Goal: Information Seeking & Learning: Learn about a topic

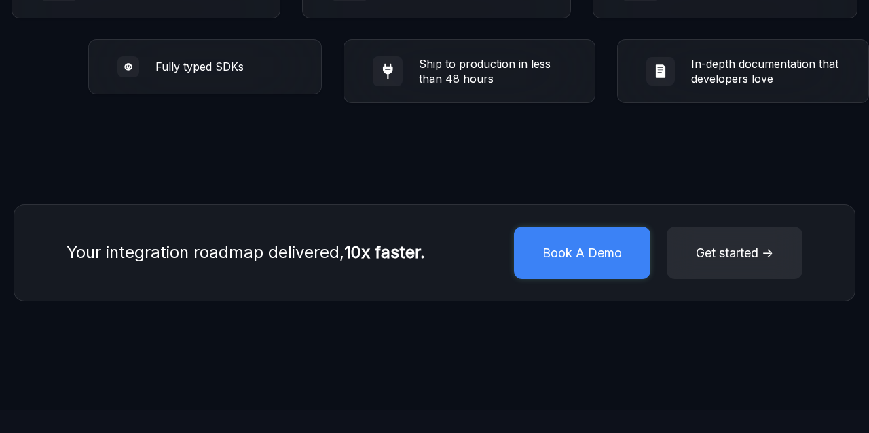
scroll to position [2976, 0]
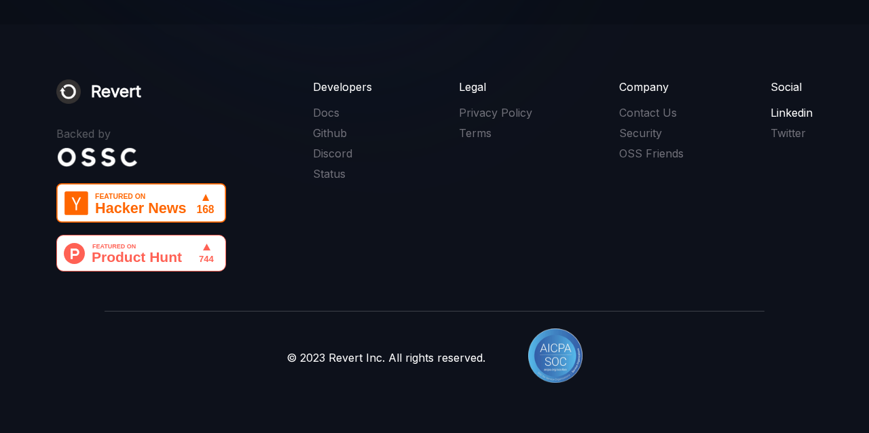
click at [793, 113] on link "Linkedin" at bounding box center [792, 112] width 42 height 15
click at [803, 133] on link "Twitter" at bounding box center [792, 133] width 42 height 15
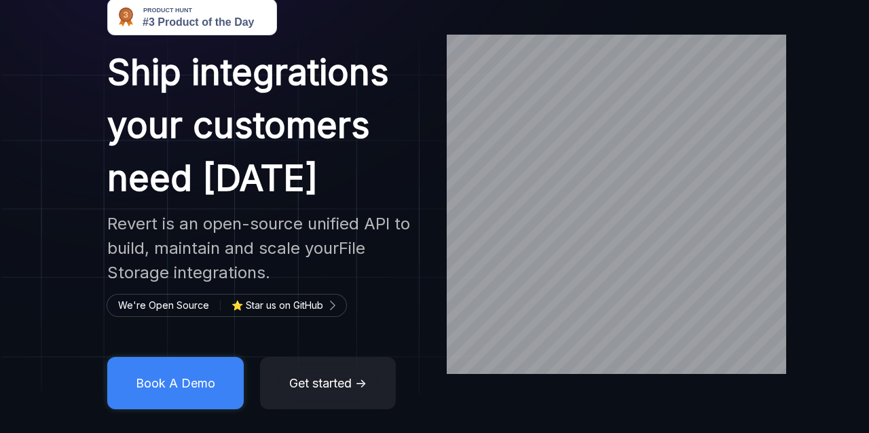
scroll to position [0, 0]
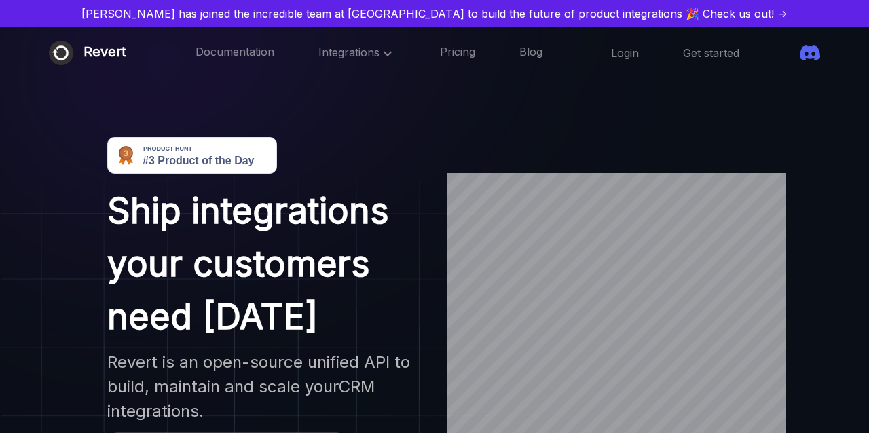
click at [208, 151] on img at bounding box center [192, 155] width 170 height 37
click at [384, 54] on icon at bounding box center [388, 53] width 8 height 5
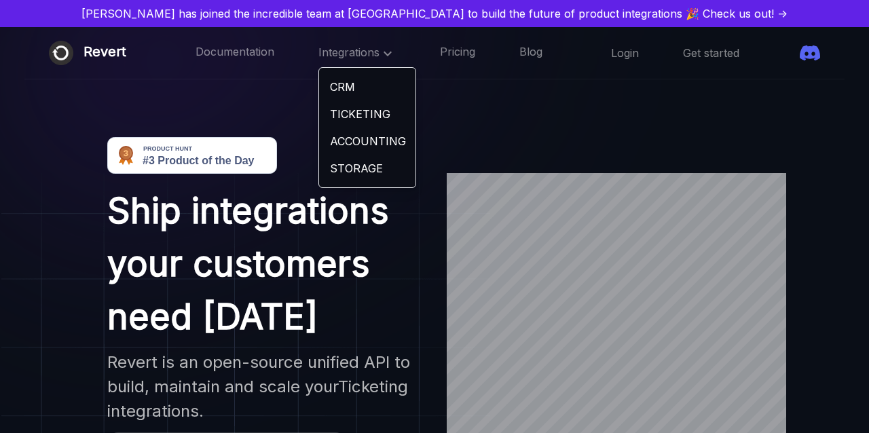
click at [329, 132] on link "ACCOUNTING" at bounding box center [367, 141] width 96 height 27
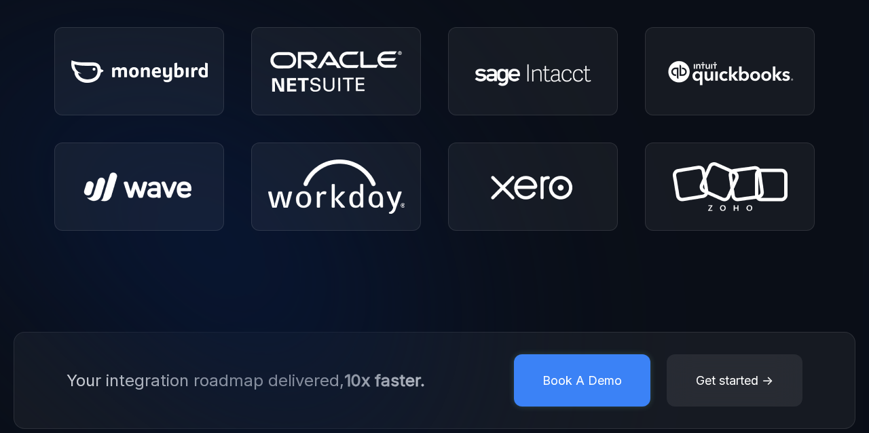
scroll to position [284, 0]
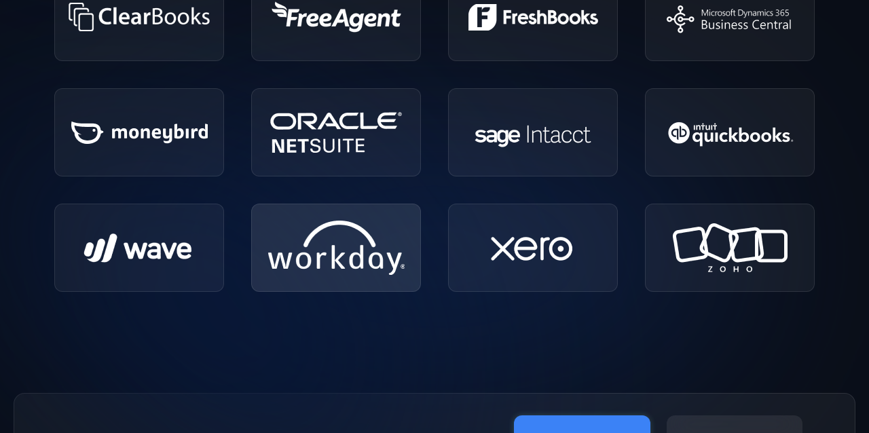
click at [323, 258] on img at bounding box center [336, 248] width 136 height 54
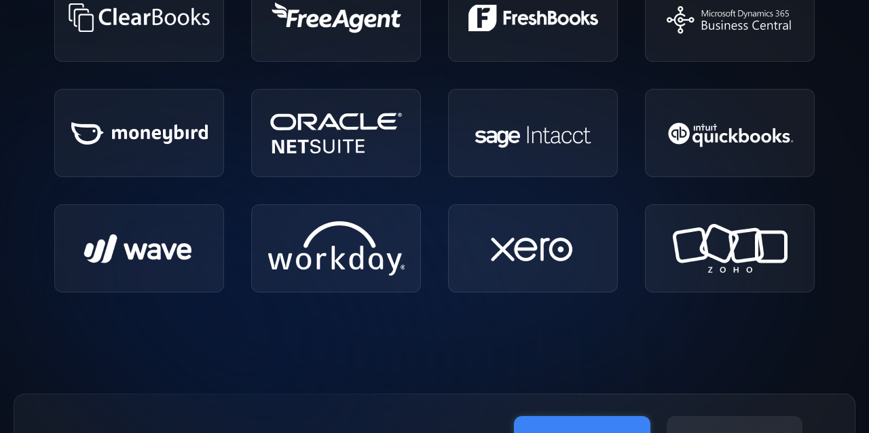
scroll to position [0, 0]
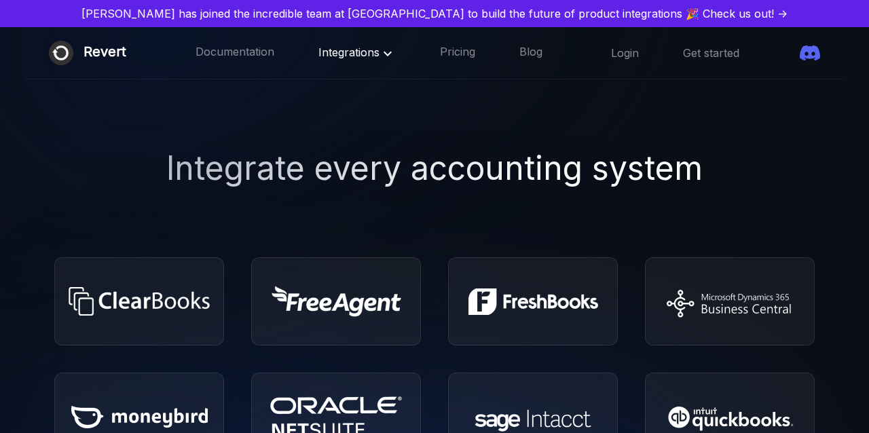
click at [783, 53] on span at bounding box center [783, 53] width 0 height 0
click at [344, 52] on span "Integrations" at bounding box center [356, 52] width 77 height 14
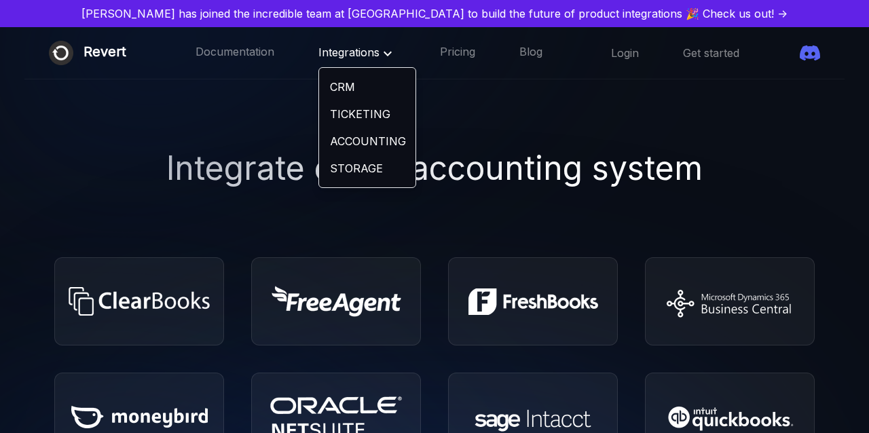
click at [325, 146] on link "ACCOUNTING" at bounding box center [367, 141] width 96 height 27
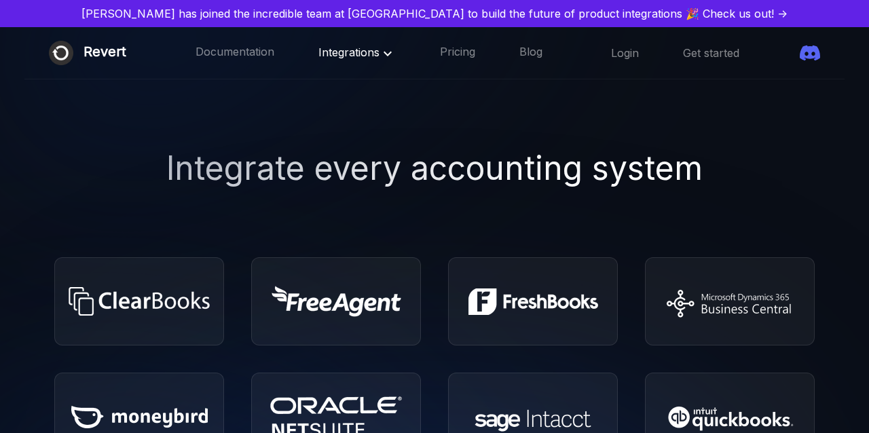
click at [380, 56] on icon at bounding box center [388, 53] width 16 height 16
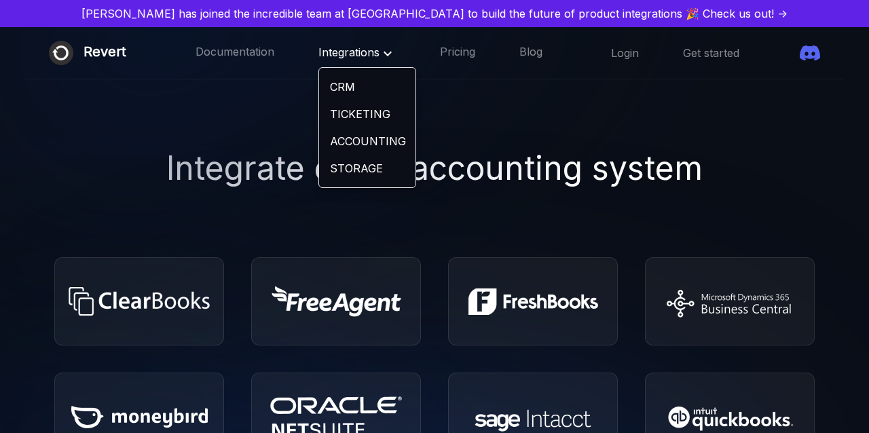
click at [325, 137] on link "ACCOUNTING" at bounding box center [367, 141] width 96 height 27
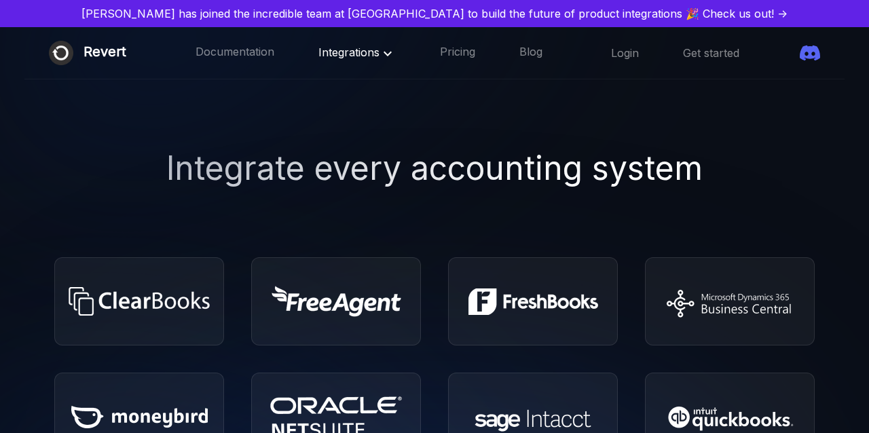
scroll to position [12, 0]
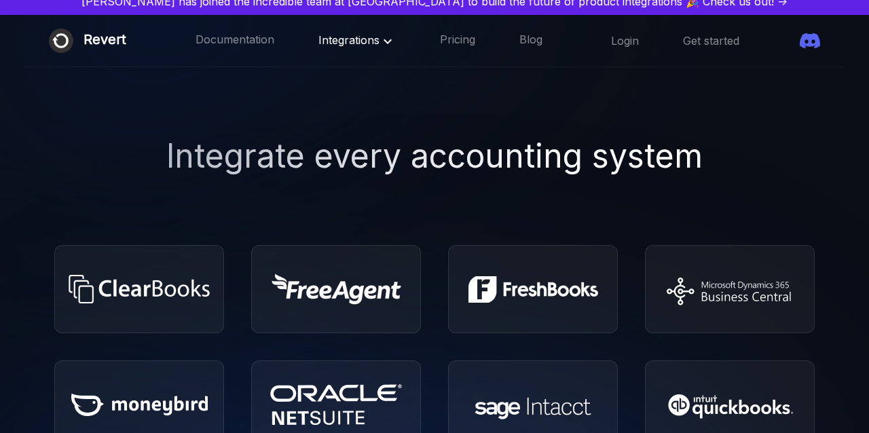
click at [380, 41] on icon at bounding box center [388, 41] width 16 height 16
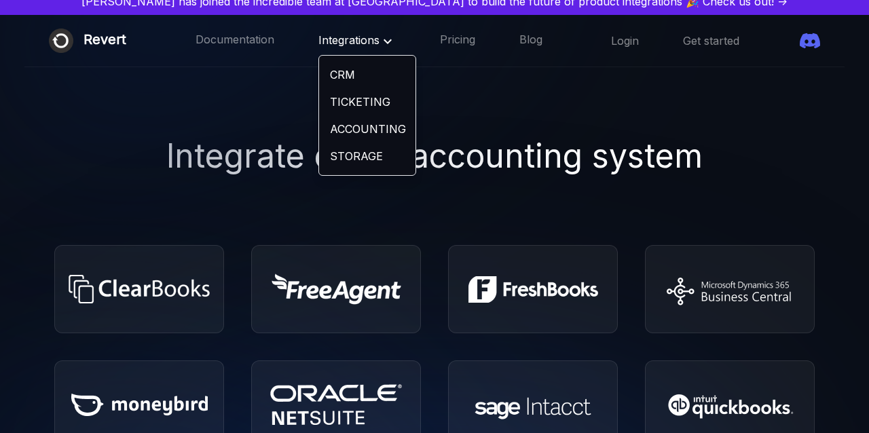
click at [319, 155] on link "STORAGE" at bounding box center [367, 156] width 96 height 27
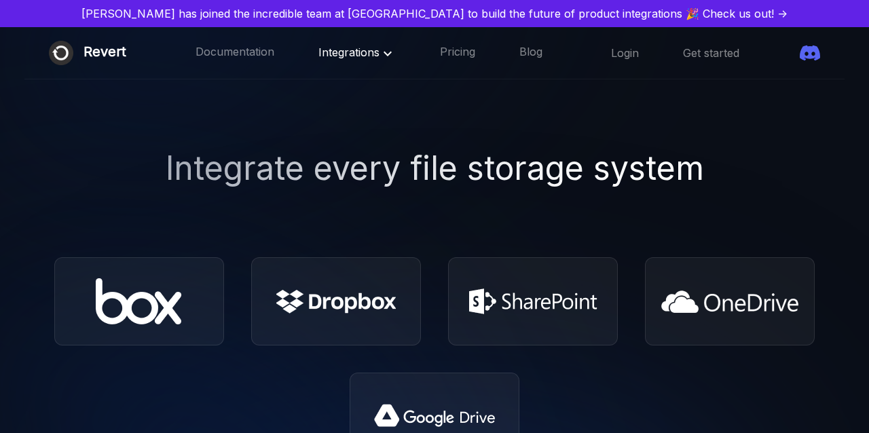
click at [380, 54] on icon at bounding box center [388, 53] width 16 height 16
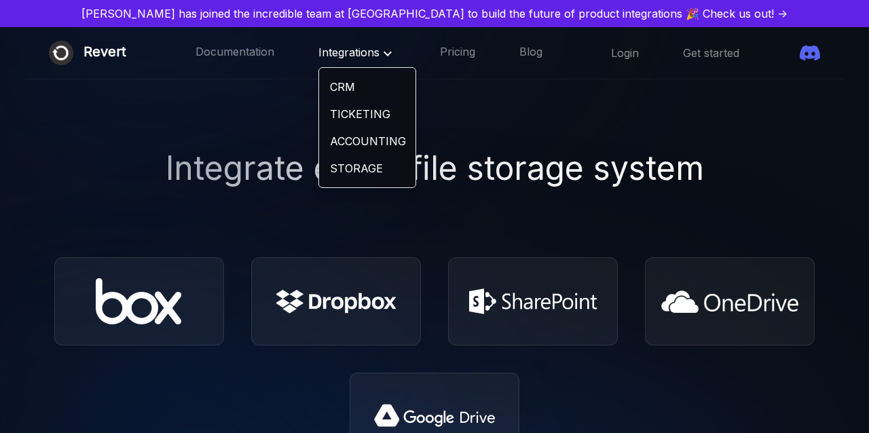
click at [321, 84] on link "CRM" at bounding box center [367, 86] width 96 height 27
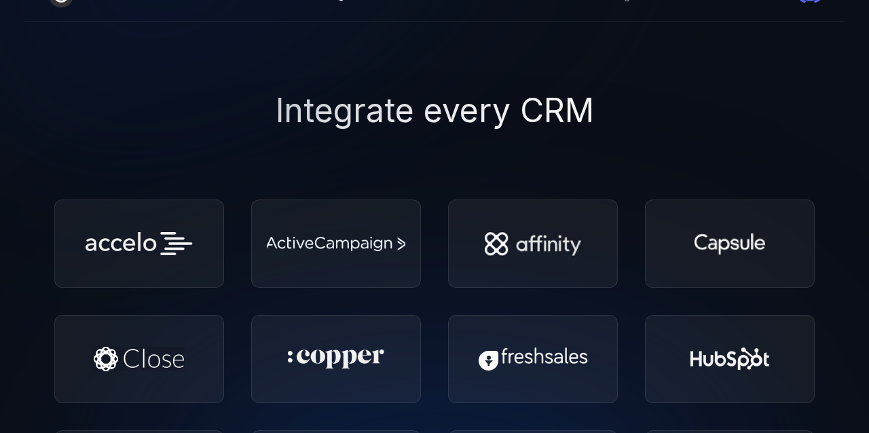
scroll to position [13, 0]
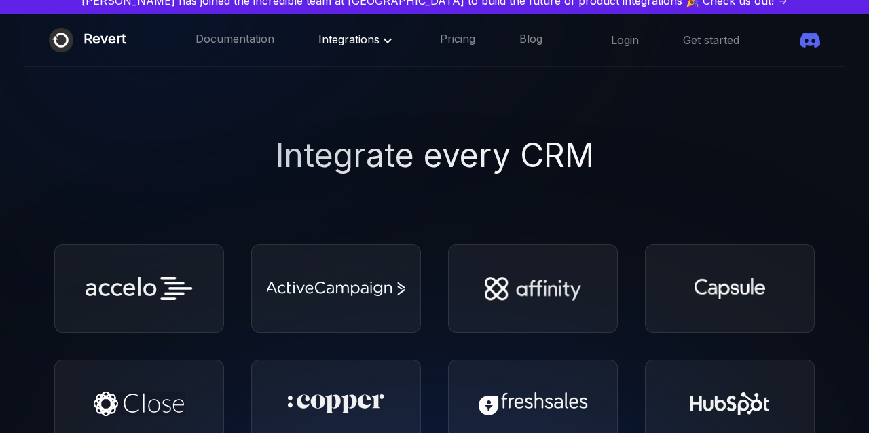
click at [384, 41] on icon at bounding box center [388, 40] width 8 height 5
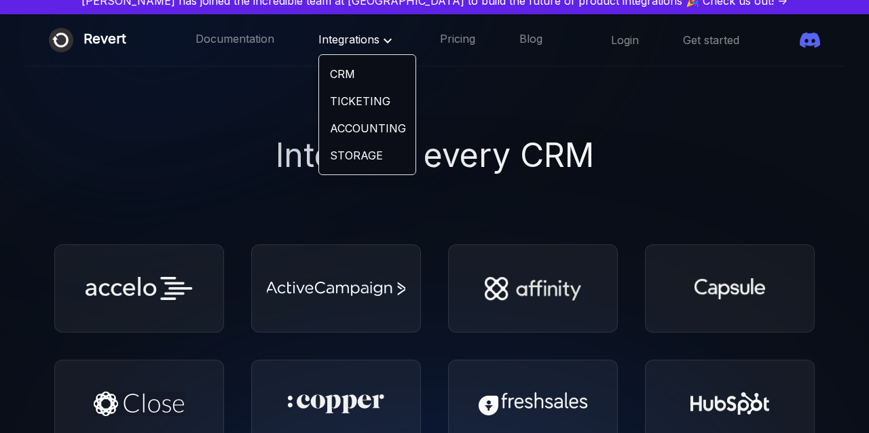
click at [323, 159] on link "STORAGE" at bounding box center [367, 155] width 96 height 27
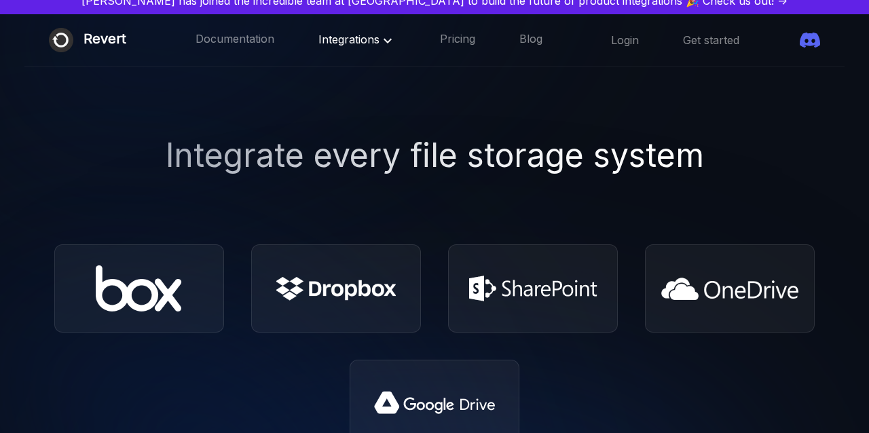
click at [345, 31] on div "Revert Documentation Integrations Pricing Blog ☰ Login Get started" at bounding box center [434, 40] width 820 height 52
click at [347, 36] on span "Integrations" at bounding box center [356, 40] width 77 height 14
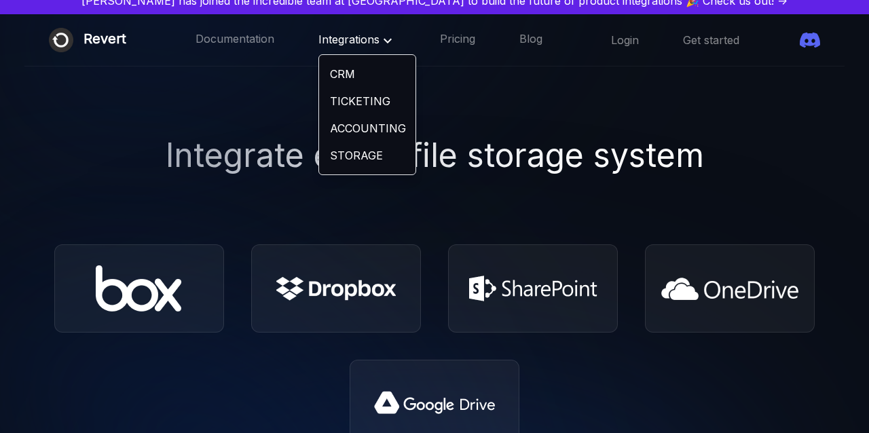
click at [319, 92] on link "TICKETING" at bounding box center [367, 101] width 96 height 27
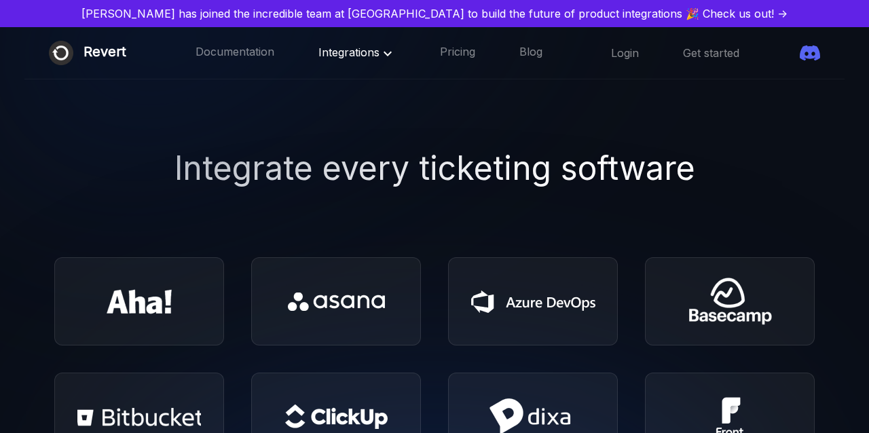
click at [91, 52] on div "Revert" at bounding box center [105, 53] width 43 height 24
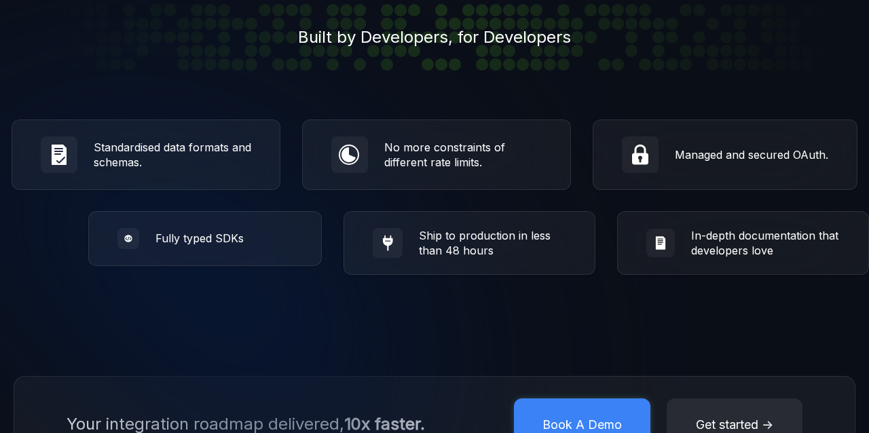
scroll to position [2432, 0]
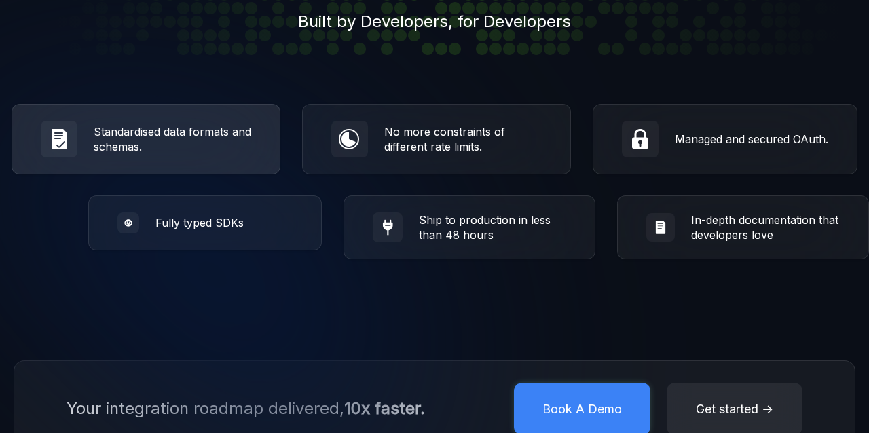
click at [142, 134] on div "Standardised data formats and schemas." at bounding box center [173, 139] width 158 height 30
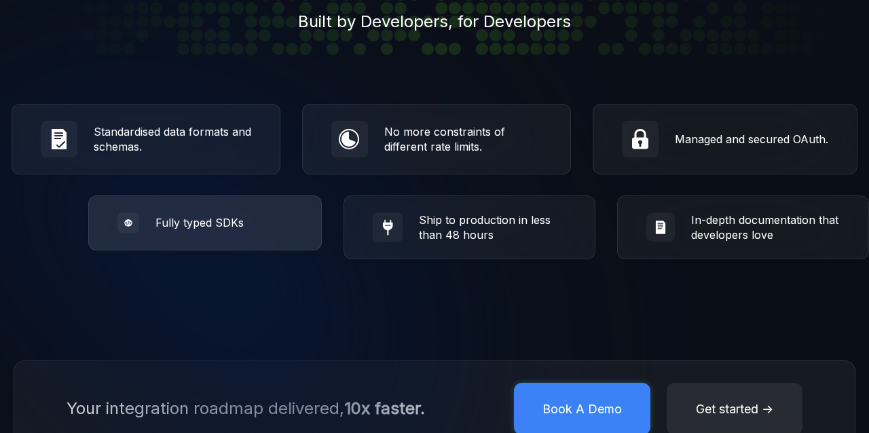
click at [204, 212] on div "Fully typed SDKs" at bounding box center [205, 224] width 234 height 56
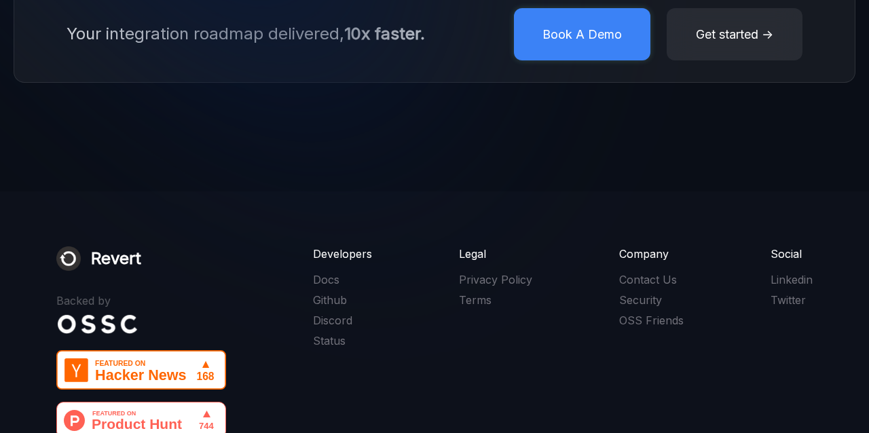
scroll to position [2869, 0]
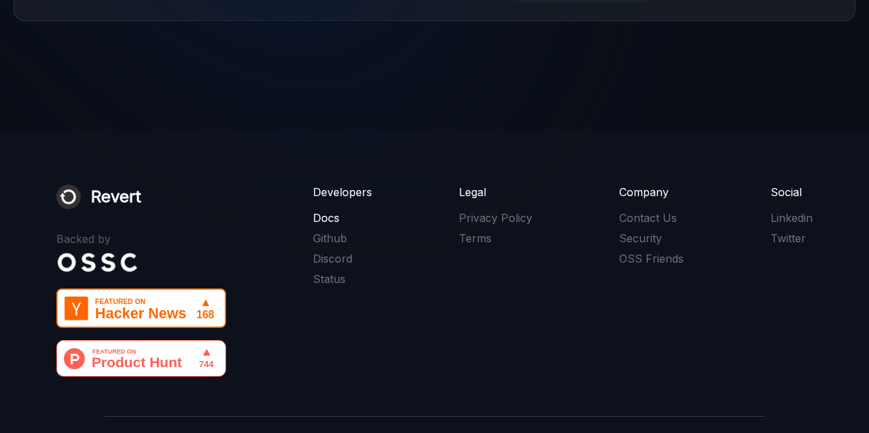
click at [327, 219] on link "Docs" at bounding box center [342, 217] width 59 height 15
click at [331, 242] on link "Github" at bounding box center [342, 238] width 59 height 15
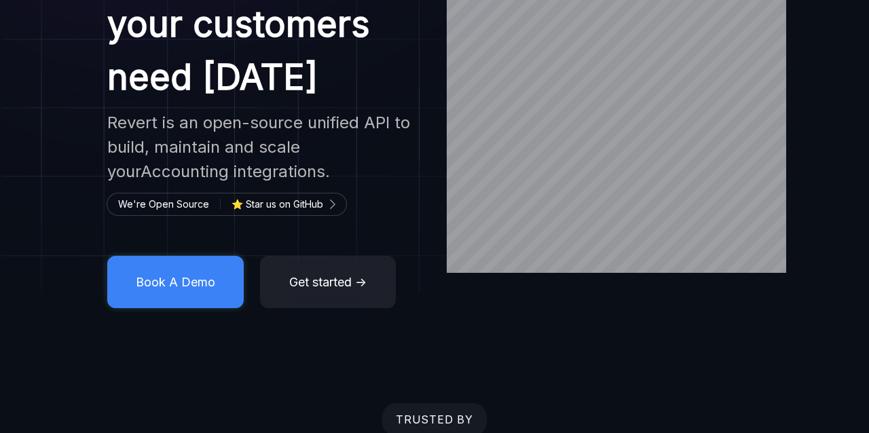
scroll to position [0, 0]
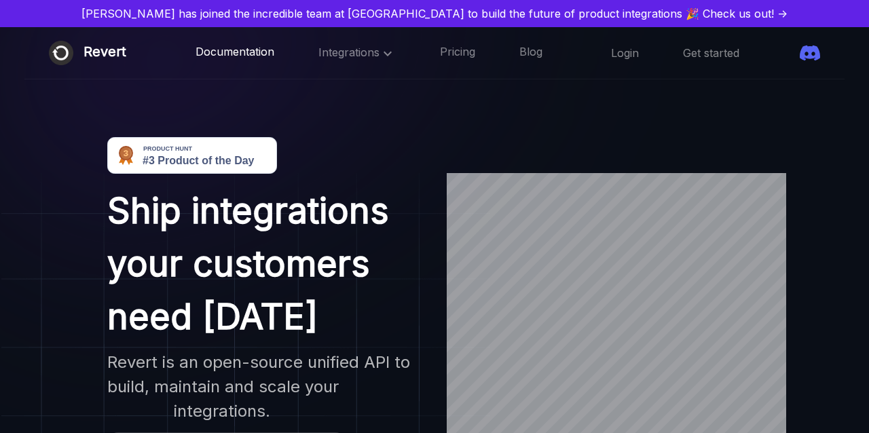
click at [196, 49] on link "Documentation" at bounding box center [235, 53] width 79 height 18
click at [519, 52] on link "Blog" at bounding box center [530, 53] width 23 height 18
click at [646, 62] on div "Login Get started" at bounding box center [715, 53] width 209 height 20
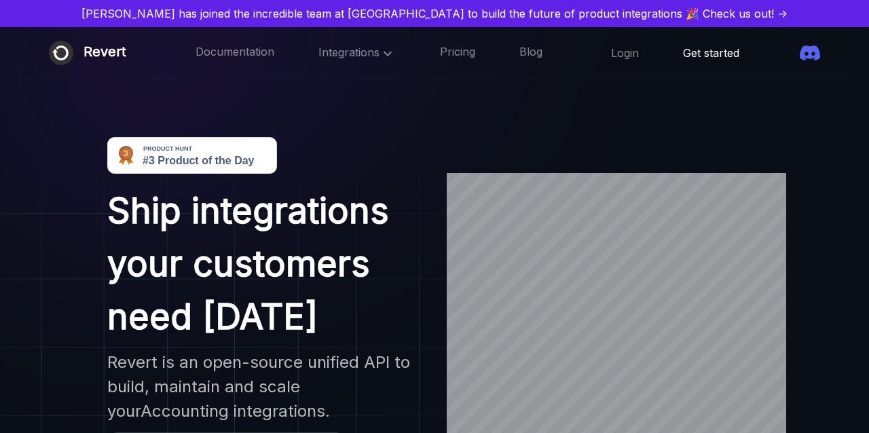
click at [683, 56] on link "Get started" at bounding box center [711, 52] width 56 height 15
click at [611, 48] on link "Login" at bounding box center [625, 52] width 28 height 15
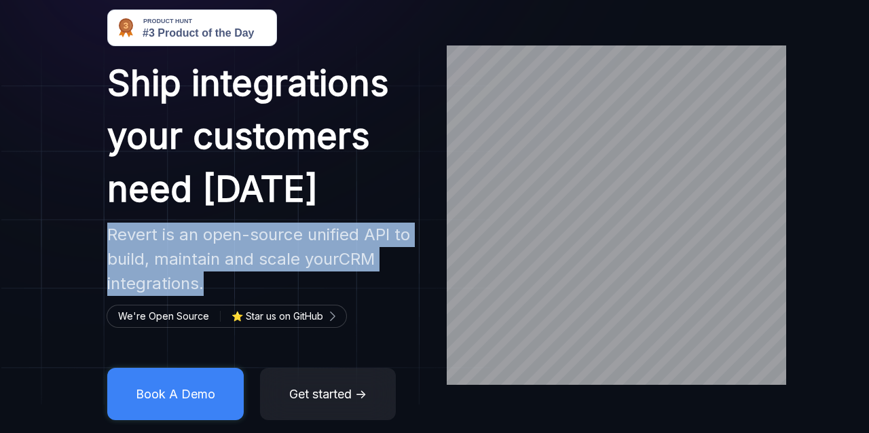
drag, startPoint x: 108, startPoint y: 232, endPoint x: 313, endPoint y: 279, distance: 210.5
click at [314, 279] on h2 "Revert is an open-source unified API to build, maintain and scale your CRM inte…" at bounding box center [264, 259] width 315 height 73
click at [313, 279] on h2 "Revert is an open-source unified API to build, maintain and scale your CRM inte…" at bounding box center [264, 259] width 315 height 73
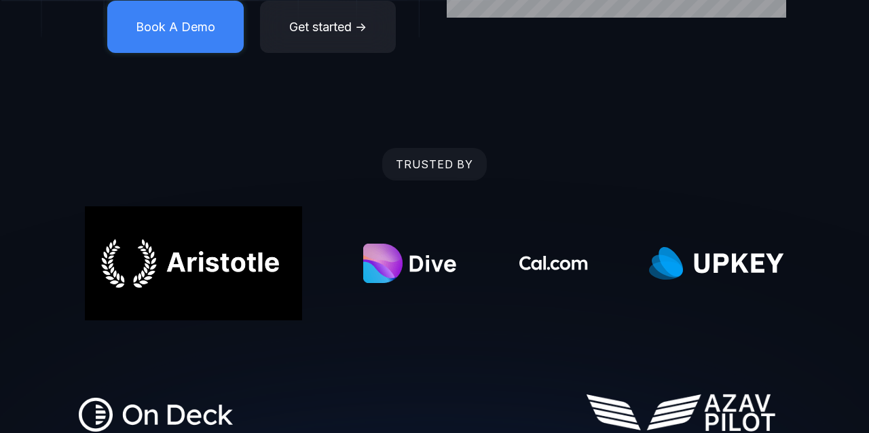
scroll to position [61, 0]
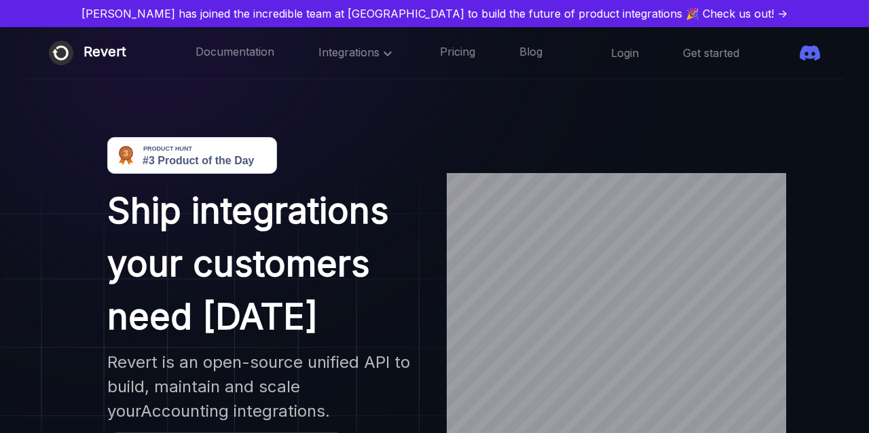
click at [401, 147] on div at bounding box center [264, 161] width 315 height 48
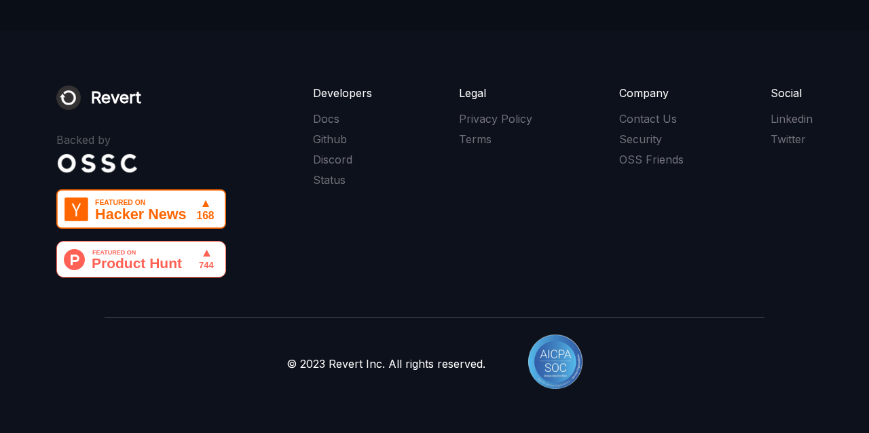
scroll to position [2976, 0]
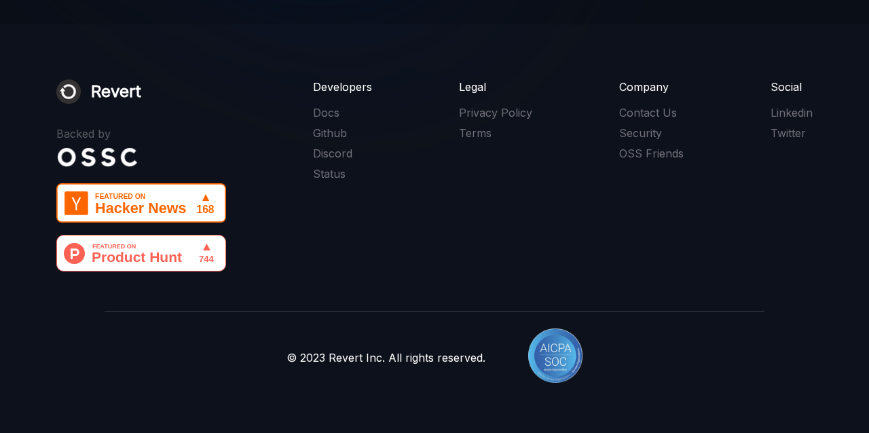
click at [267, 212] on div "Revert Backed by Developers Docs Github Discord Status Legal Privacy Policy Ter…" at bounding box center [434, 175] width 756 height 192
click at [328, 135] on link "Github" at bounding box center [342, 133] width 59 height 15
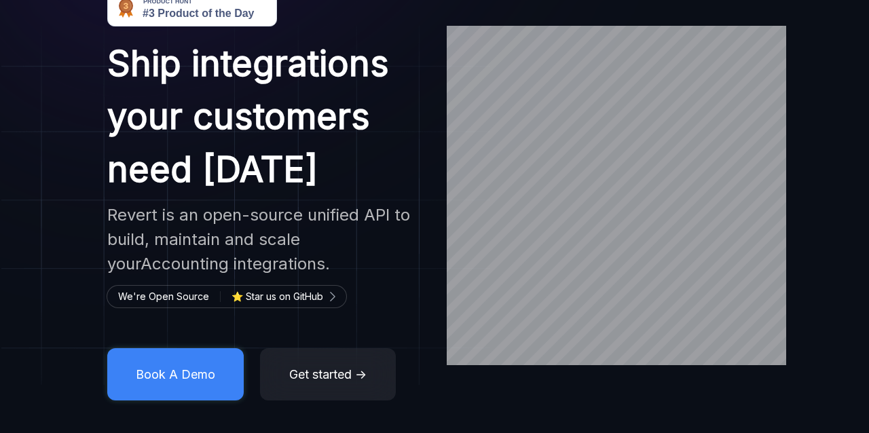
scroll to position [0, 0]
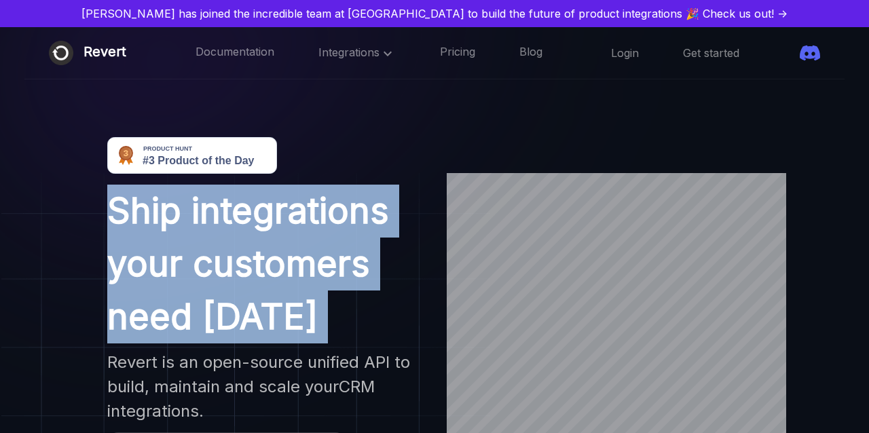
drag, startPoint x: 112, startPoint y: 202, endPoint x: 322, endPoint y: 348, distance: 256.1
click at [322, 348] on div "Ship integrations your customers need today Revert is an open-source unified AP…" at bounding box center [265, 342] width 364 height 411
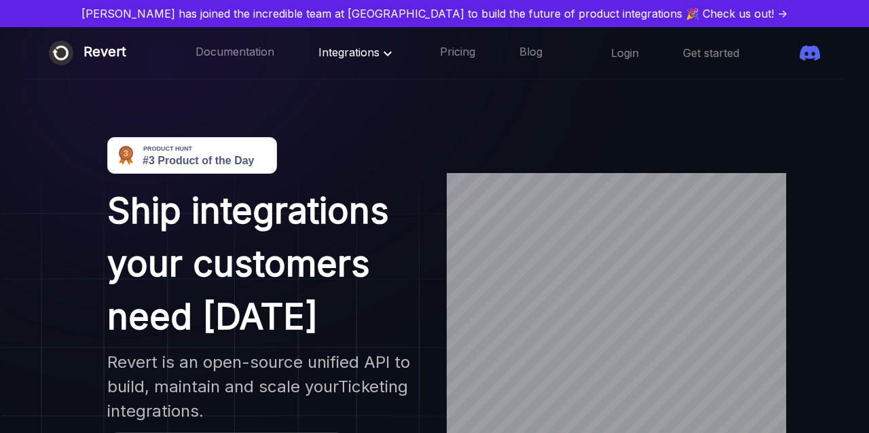
click at [380, 56] on icon at bounding box center [388, 53] width 16 height 16
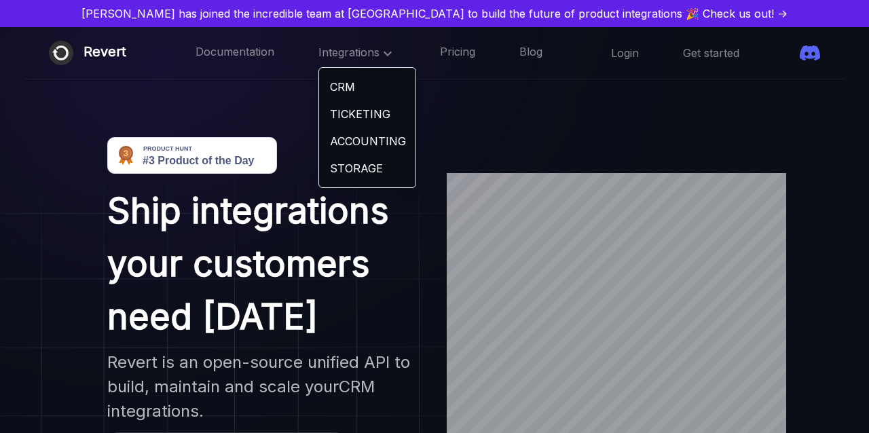
scroll to position [58, 0]
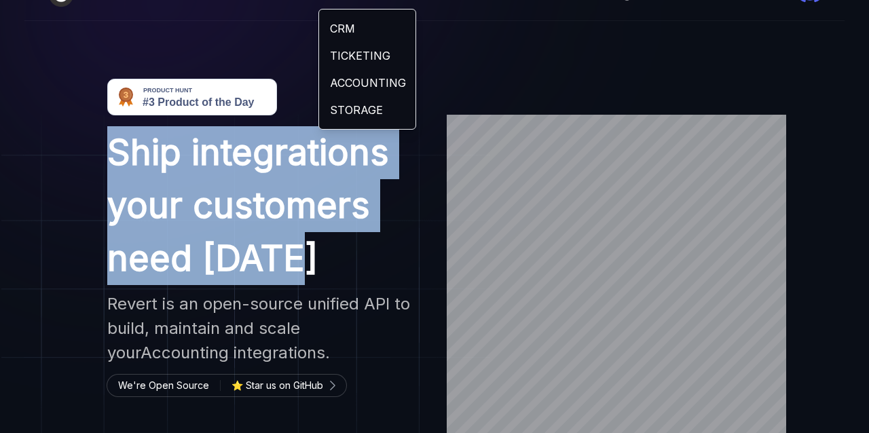
drag, startPoint x: 114, startPoint y: 145, endPoint x: 290, endPoint y: 257, distance: 208.5
click at [290, 257] on h1 "Ship integrations your customers need today" at bounding box center [264, 205] width 315 height 159
drag, startPoint x: 296, startPoint y: 262, endPoint x: 110, endPoint y: 156, distance: 214.1
click at [110, 156] on h1 "Ship integrations your customers need today" at bounding box center [264, 205] width 315 height 159
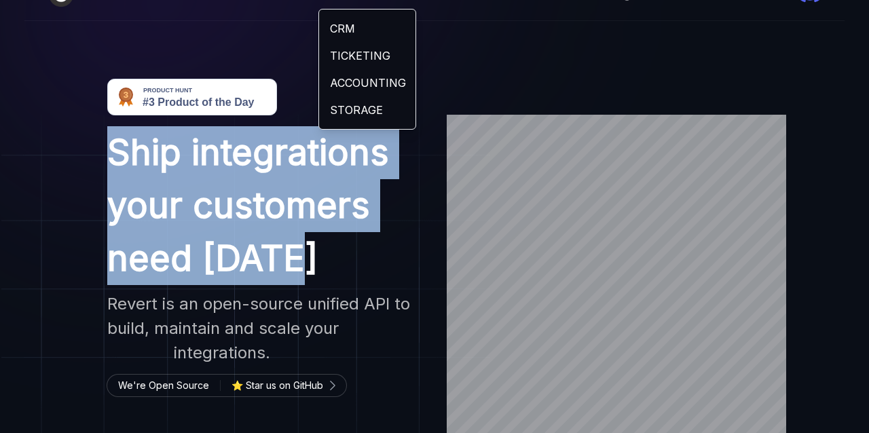
click at [110, 156] on h1 "Ship integrations your customers need today" at bounding box center [264, 205] width 315 height 159
drag, startPoint x: 110, startPoint y: 156, endPoint x: 309, endPoint y: 262, distance: 225.4
click at [309, 262] on h1 "Ship integrations your customers need today" at bounding box center [264, 205] width 315 height 159
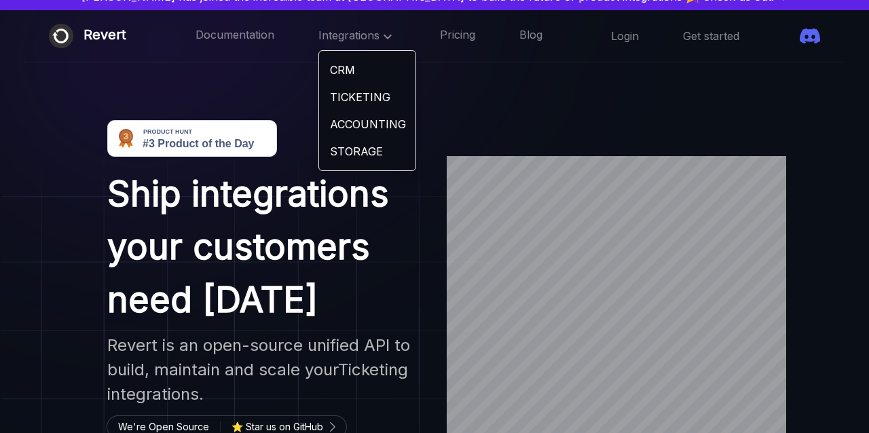
scroll to position [0, 0]
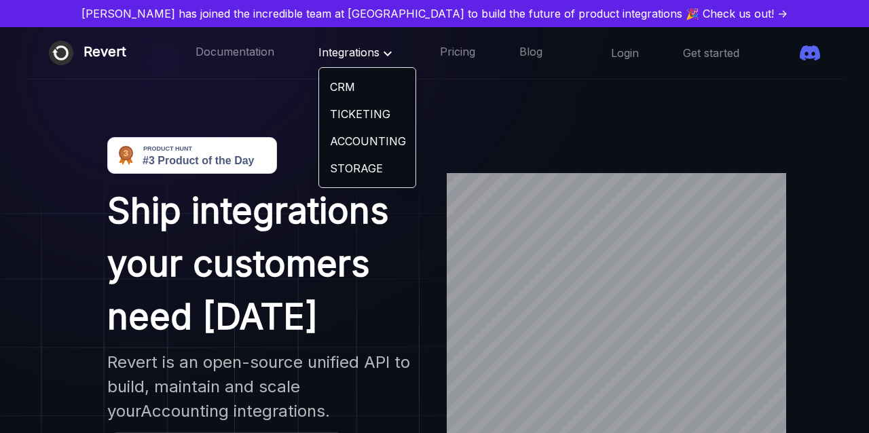
click at [380, 48] on icon at bounding box center [388, 53] width 16 height 16
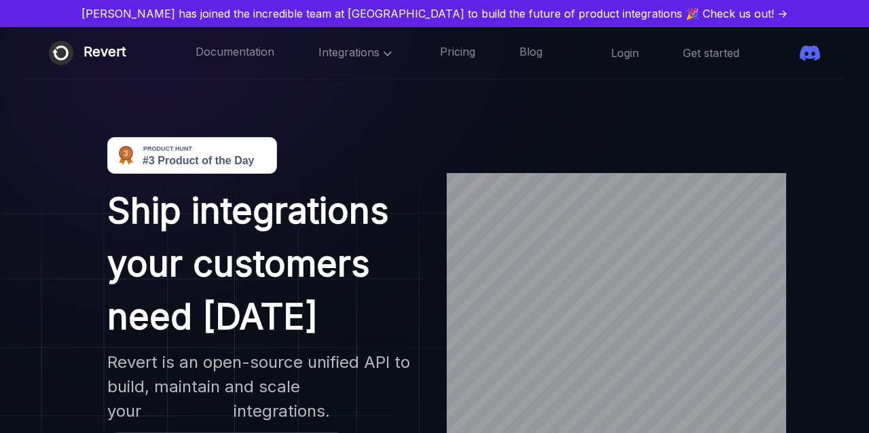
scroll to position [54, 0]
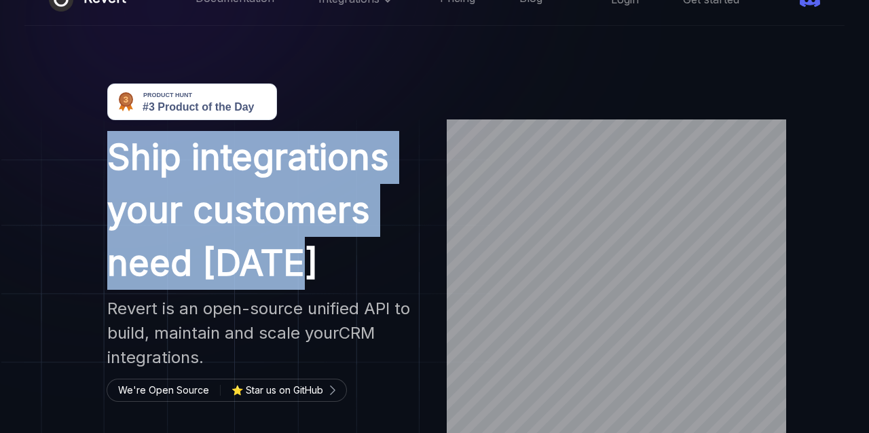
drag, startPoint x: 112, startPoint y: 150, endPoint x: 289, endPoint y: 273, distance: 215.1
click at [289, 273] on h1 "Ship integrations your customers need today" at bounding box center [264, 210] width 315 height 159
drag, startPoint x: 300, startPoint y: 273, endPoint x: 109, endPoint y: 166, distance: 219.5
click at [109, 166] on h1 "Ship integrations your customers need today" at bounding box center [264, 210] width 315 height 159
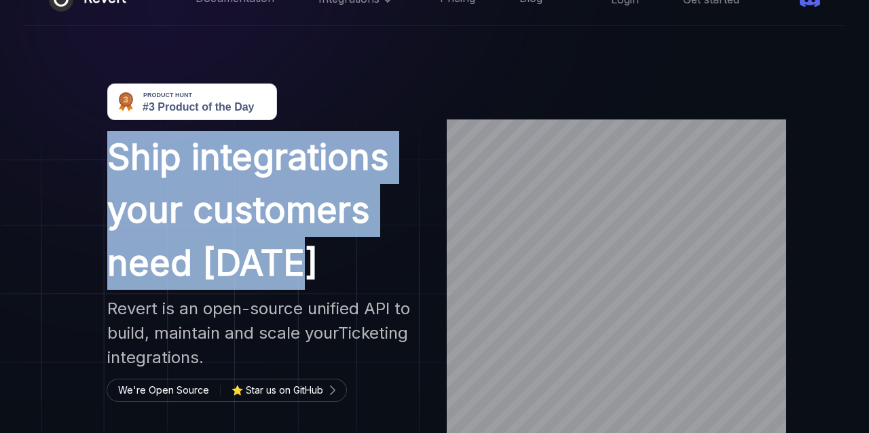
click at [109, 166] on h1 "Ship integrations your customers need today" at bounding box center [264, 210] width 315 height 159
drag, startPoint x: 110, startPoint y: 154, endPoint x: 295, endPoint y: 276, distance: 221.1
click at [295, 276] on h1 "Ship integrations your customers need today" at bounding box center [264, 210] width 315 height 159
drag, startPoint x: 295, startPoint y: 276, endPoint x: 121, endPoint y: 158, distance: 210.1
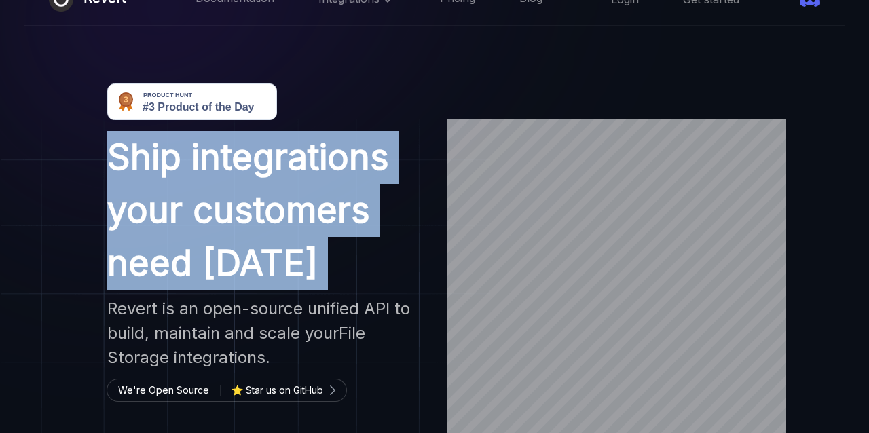
click at [121, 158] on h1 "Ship integrations your customers need today" at bounding box center [264, 210] width 315 height 159
drag, startPoint x: 115, startPoint y: 155, endPoint x: 320, endPoint y: 255, distance: 227.4
click at [320, 255] on h1 "Ship integrations your customers need today" at bounding box center [264, 210] width 315 height 159
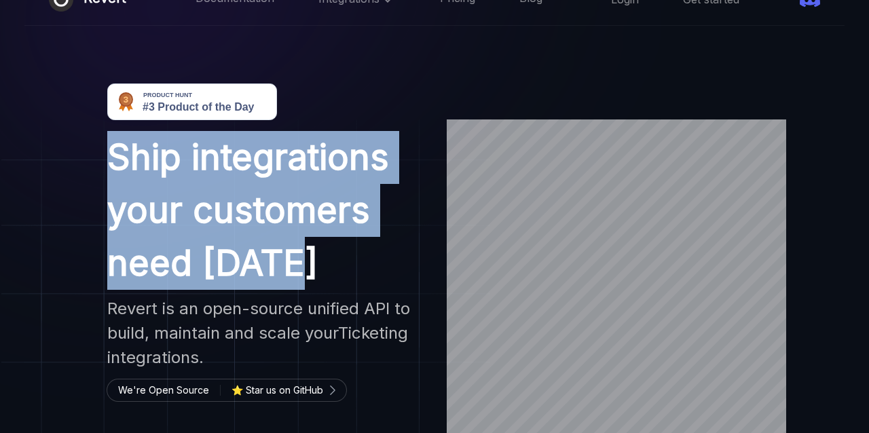
drag, startPoint x: 303, startPoint y: 263, endPoint x: 107, endPoint y: 153, distance: 224.0
click at [107, 153] on h1 "Ship integrations your customers need today" at bounding box center [264, 210] width 315 height 159
drag, startPoint x: 107, startPoint y: 153, endPoint x: 279, endPoint y: 259, distance: 201.8
click at [279, 259] on h1 "Ship integrations your customers need today" at bounding box center [264, 210] width 315 height 159
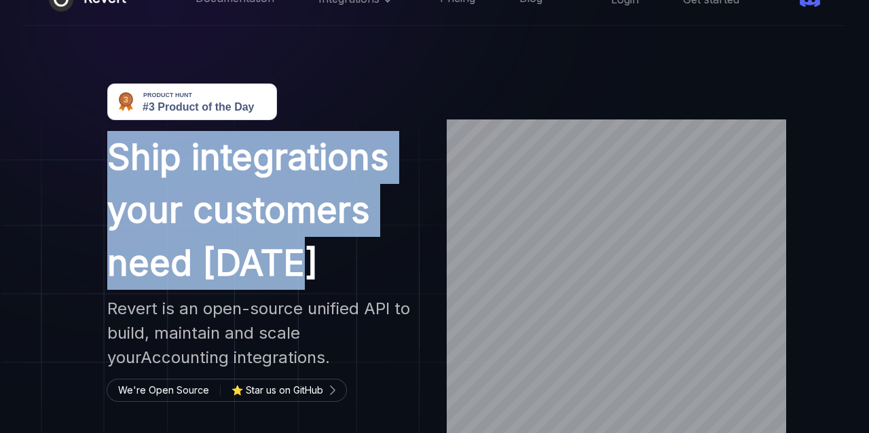
click at [279, 259] on h1 "Ship integrations your customers need today" at bounding box center [264, 210] width 315 height 159
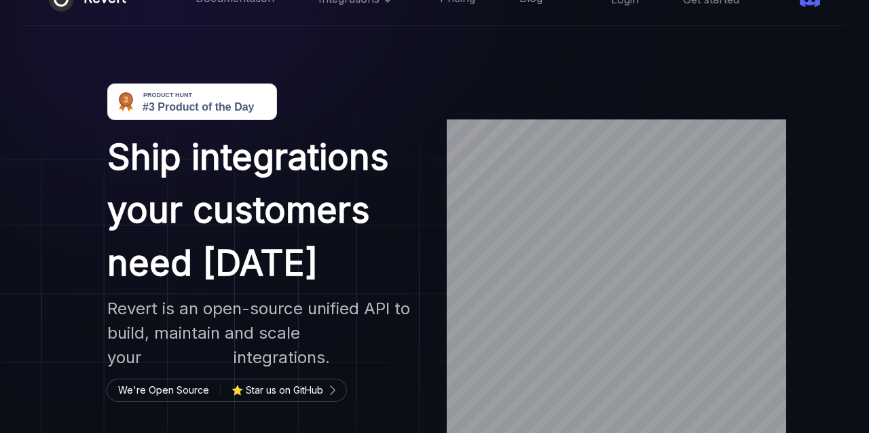
scroll to position [0, 0]
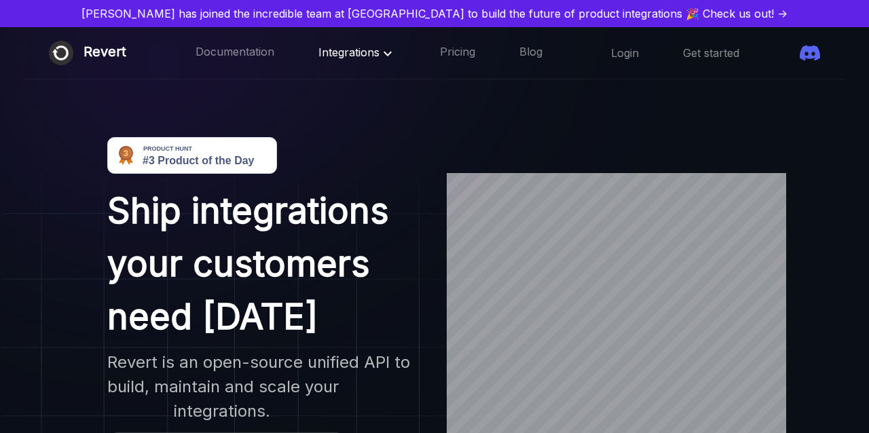
click at [384, 53] on icon at bounding box center [388, 53] width 8 height 5
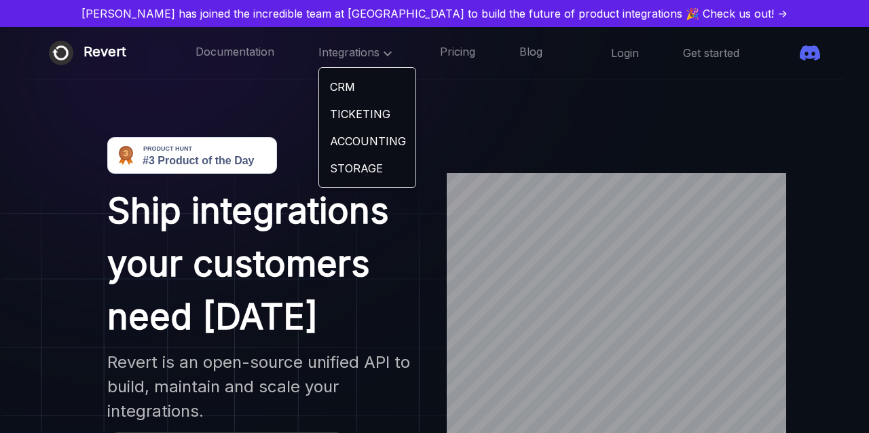
click at [382, 244] on h1 "Ship integrations your customers need today" at bounding box center [264, 264] width 315 height 159
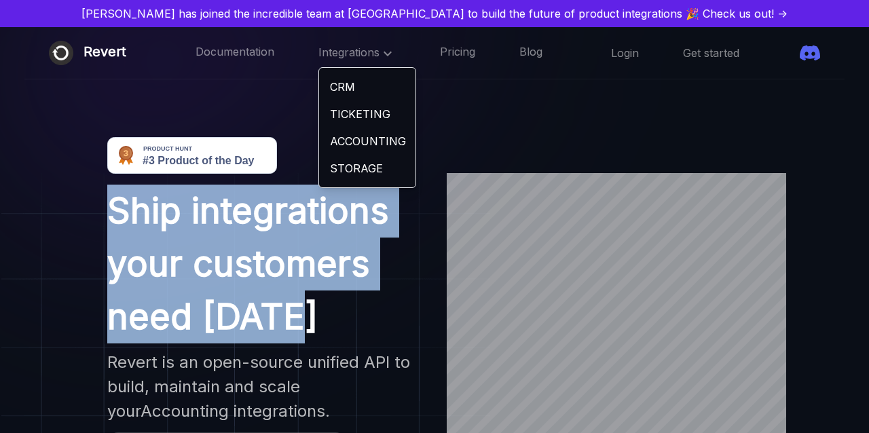
drag, startPoint x: 298, startPoint y: 317, endPoint x: 98, endPoint y: 201, distance: 231.5
click at [98, 201] on div "Ship integrations your customers need today Revert is an open-source unified AP…" at bounding box center [265, 342] width 364 height 411
drag, startPoint x: 108, startPoint y: 203, endPoint x: 295, endPoint y: 318, distance: 219.7
click at [295, 318] on h1 "Ship integrations your customers need today" at bounding box center [264, 264] width 315 height 159
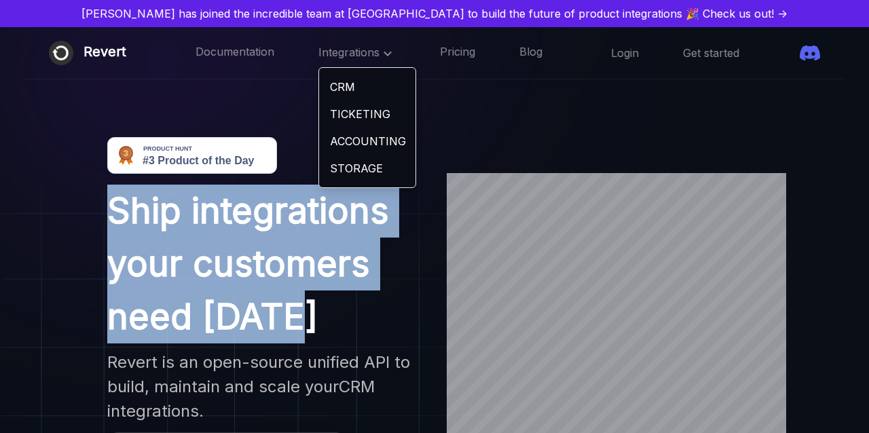
click at [295, 318] on h1 "Ship integrations your customers need today" at bounding box center [264, 264] width 315 height 159
drag, startPoint x: 295, startPoint y: 318, endPoint x: 111, endPoint y: 215, distance: 210.9
click at [111, 215] on h1 "Ship integrations your customers need today" at bounding box center [264, 264] width 315 height 159
drag, startPoint x: 111, startPoint y: 215, endPoint x: 292, endPoint y: 312, distance: 205.4
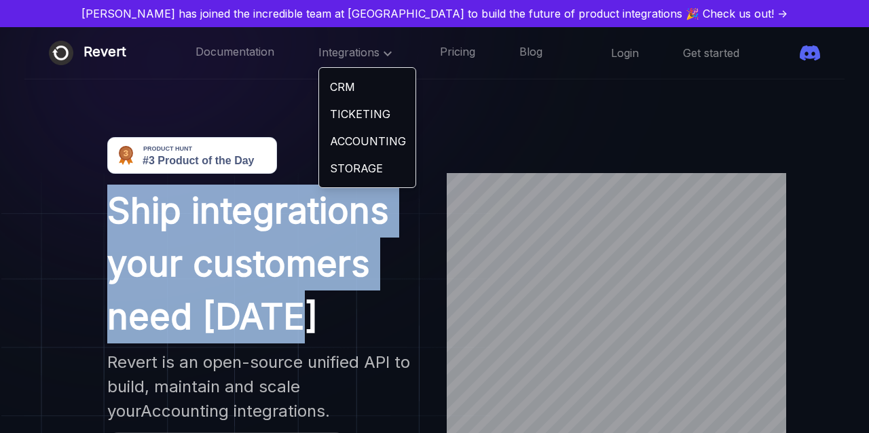
click at [292, 312] on h1 "Ship integrations your customers need today" at bounding box center [264, 264] width 315 height 159
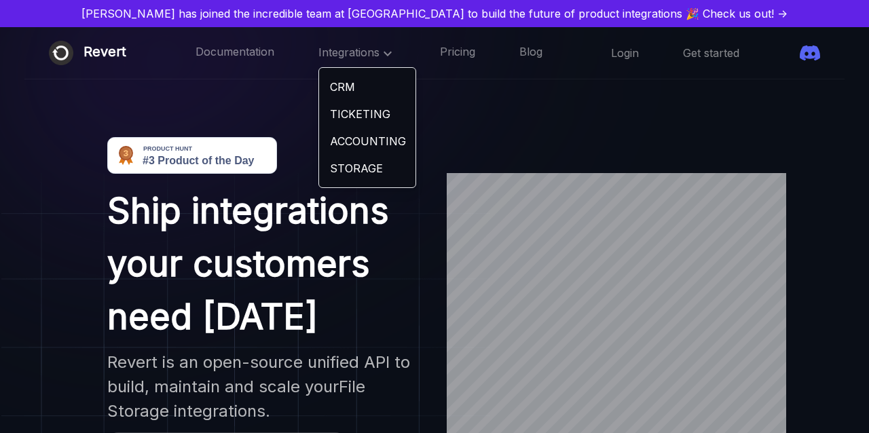
click at [365, 57] on div "Documentation Integrations CRM TICKETING ACCOUNTING STORAGE Pricing Blog" at bounding box center [369, 53] width 347 height 18
click at [380, 56] on icon at bounding box center [388, 53] width 16 height 16
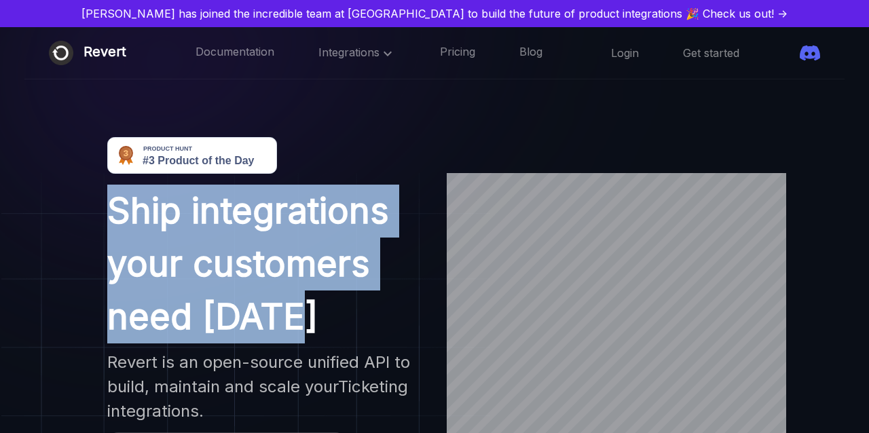
drag, startPoint x: 111, startPoint y: 215, endPoint x: 299, endPoint y: 322, distance: 216.5
click at [299, 322] on h1 "Ship integrations your customers need today" at bounding box center [264, 264] width 315 height 159
drag, startPoint x: 299, startPoint y: 322, endPoint x: 110, endPoint y: 225, distance: 212.2
click at [110, 225] on h1 "Ship integrations your customers need today" at bounding box center [264, 264] width 315 height 159
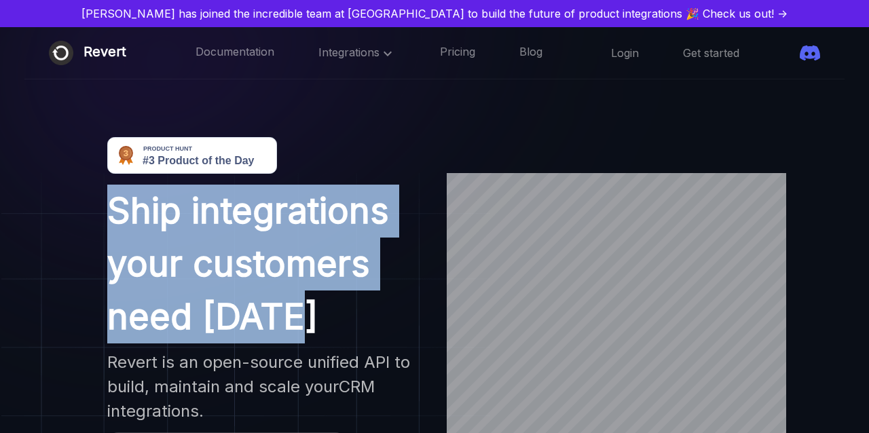
click at [110, 225] on h1 "Ship integrations your customers need today" at bounding box center [264, 264] width 315 height 159
drag, startPoint x: 107, startPoint y: 202, endPoint x: 300, endPoint y: 318, distance: 225.6
click at [300, 319] on h1 "Ship integrations your customers need today" at bounding box center [264, 264] width 315 height 159
click at [300, 318] on h1 "Ship integrations your customers need today" at bounding box center [264, 264] width 315 height 159
drag, startPoint x: 300, startPoint y: 318, endPoint x: 99, endPoint y: 203, distance: 231.7
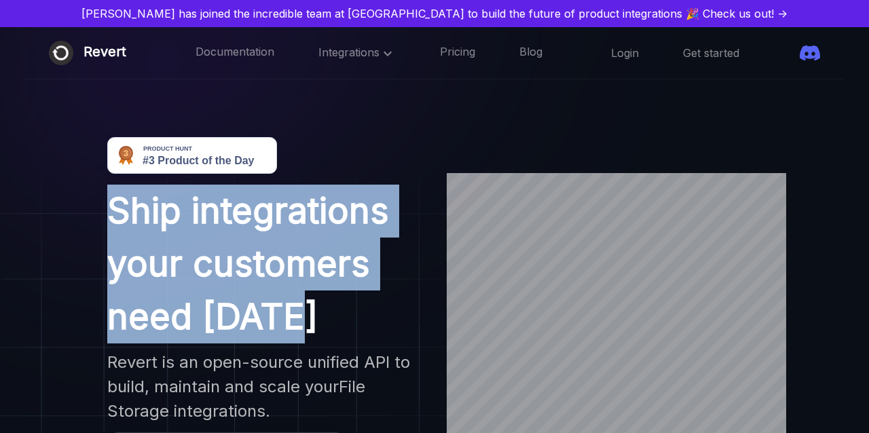
click at [99, 203] on div "Ship integrations your customers need today Revert is an open-source unified AP…" at bounding box center [265, 342] width 364 height 411
drag, startPoint x: 99, startPoint y: 203, endPoint x: 321, endPoint y: 320, distance: 251.2
click at [322, 320] on div "Ship integrations your customers need today Revert is an open-source unified AP…" at bounding box center [265, 342] width 364 height 411
click at [321, 320] on h1 "Ship integrations your customers need today" at bounding box center [264, 264] width 315 height 159
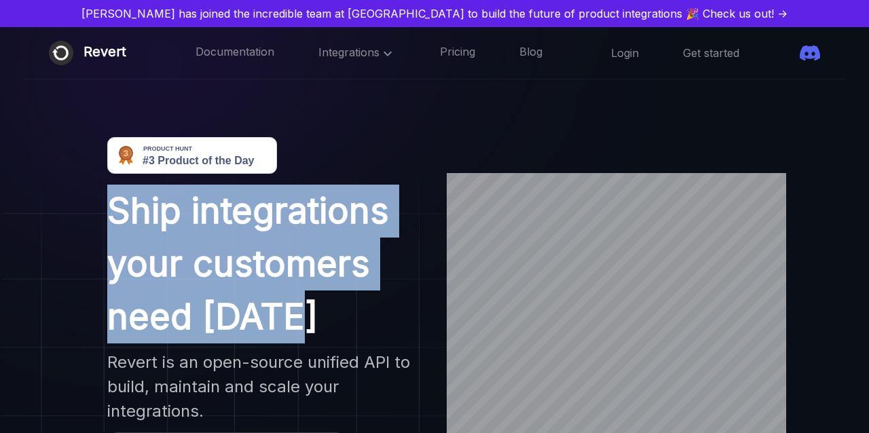
drag, startPoint x: 321, startPoint y: 320, endPoint x: 86, endPoint y: 207, distance: 261.4
click at [86, 207] on div "Ship integrations your customers need today Revert is an open-source unified AP…" at bounding box center [265, 342] width 364 height 411
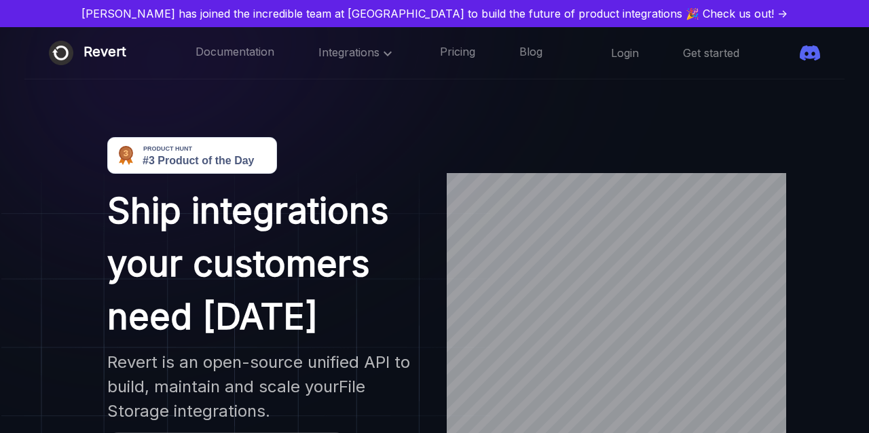
click at [104, 204] on div "Ship integrations your customers need today Revert is an open-source unified AP…" at bounding box center [265, 342] width 364 height 411
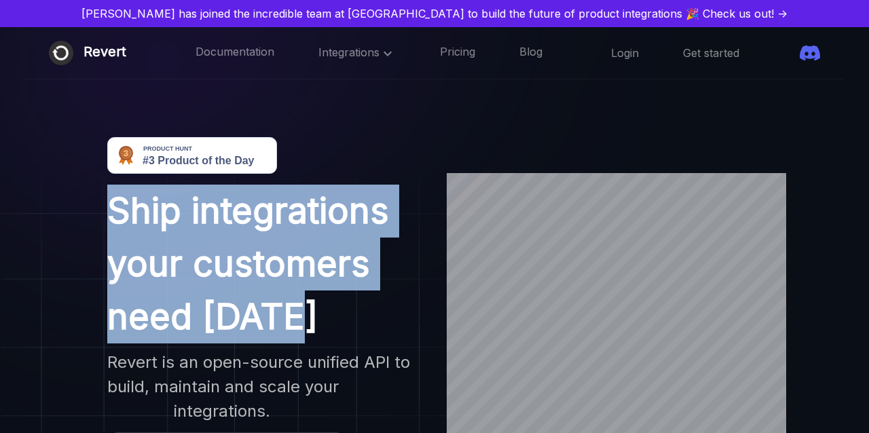
drag, startPoint x: 104, startPoint y: 204, endPoint x: 358, endPoint y: 316, distance: 277.5
click at [358, 316] on div "Ship integrations your customers need today Revert is an open-source unified AP…" at bounding box center [265, 342] width 364 height 411
click at [358, 316] on h1 "Ship integrations your customers need today" at bounding box center [264, 264] width 315 height 159
drag, startPoint x: 299, startPoint y: 320, endPoint x: 112, endPoint y: 226, distance: 208.9
click at [112, 226] on h1 "Ship integrations your customers need today" at bounding box center [264, 264] width 315 height 159
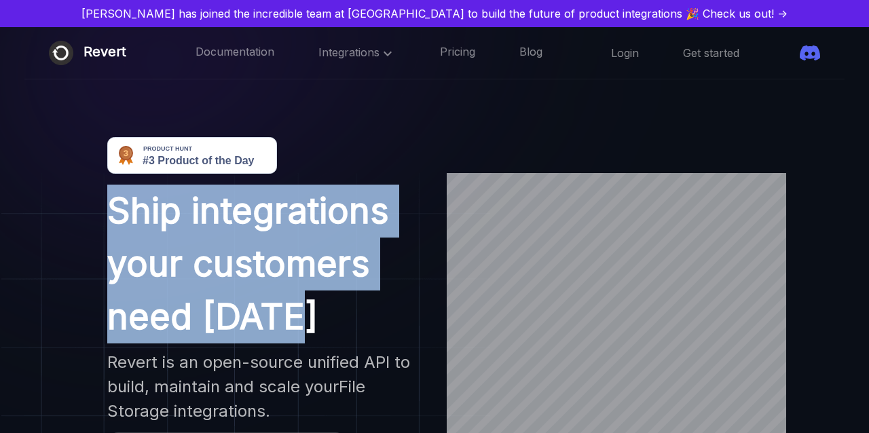
click at [112, 226] on h1 "Ship integrations your customers need today" at bounding box center [264, 264] width 315 height 159
drag, startPoint x: 112, startPoint y: 206, endPoint x: 313, endPoint y: 328, distance: 235.2
click at [314, 328] on h1 "Ship integrations your customers need today" at bounding box center [264, 264] width 315 height 159
click at [440, 57] on link "Pricing" at bounding box center [457, 53] width 35 height 18
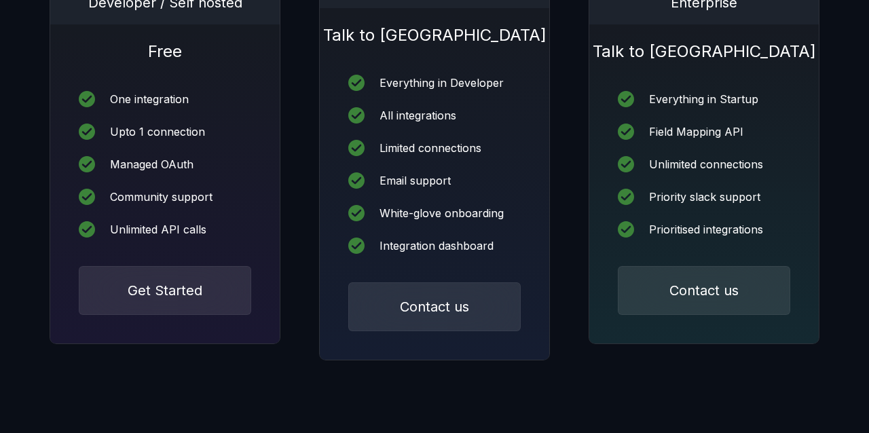
scroll to position [214, 0]
